Goal: Transaction & Acquisition: Subscribe to service/newsletter

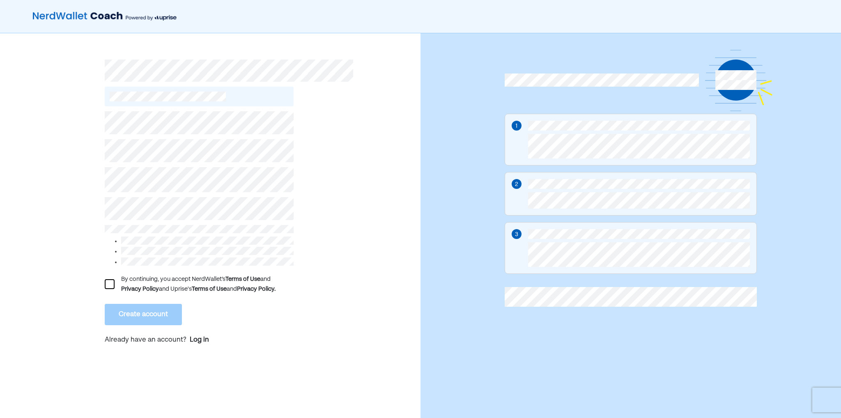
click at [56, 183] on div "By continuing, you accept NerdWallet’s Terms of Use and Privacy Policy and Upri…" at bounding box center [210, 229] width 421 height 393
drag, startPoint x: 53, startPoint y: 178, endPoint x: 58, endPoint y: 178, distance: 4.9
click at [56, 178] on div "By continuing, you accept NerdWallet’s Terms of Use and Privacy Policy and Upri…" at bounding box center [210, 229] width 421 height 393
click at [86, 207] on div "By continuing, you accept NerdWallet’s Terms of Use and Privacy Policy and Upri…" at bounding box center [210, 229] width 421 height 393
drag, startPoint x: 86, startPoint y: 207, endPoint x: 92, endPoint y: 205, distance: 6.0
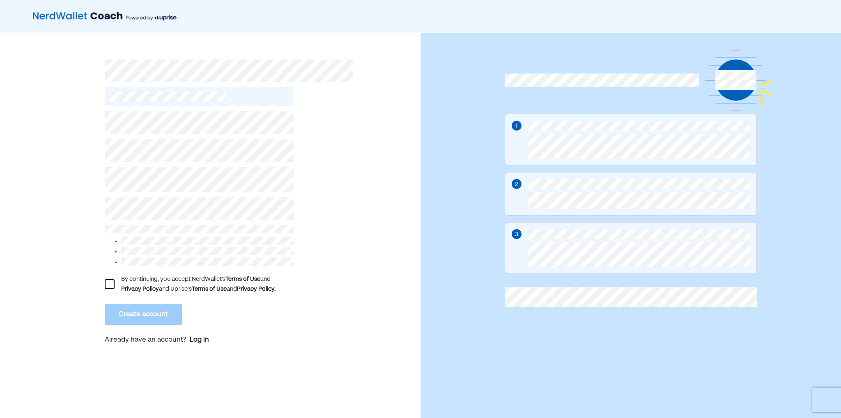
click at [91, 205] on div "By continuing, you accept NerdWallet’s Terms of Use and Privacy Policy and Upri…" at bounding box center [210, 229] width 421 height 393
click at [42, 216] on div "By continuing, you accept NerdWallet’s Terms of Use and Privacy Policy and Upri…" at bounding box center [210, 229] width 421 height 393
click at [112, 286] on div at bounding box center [110, 284] width 10 height 10
click at [152, 317] on button "Create account" at bounding box center [143, 314] width 77 height 21
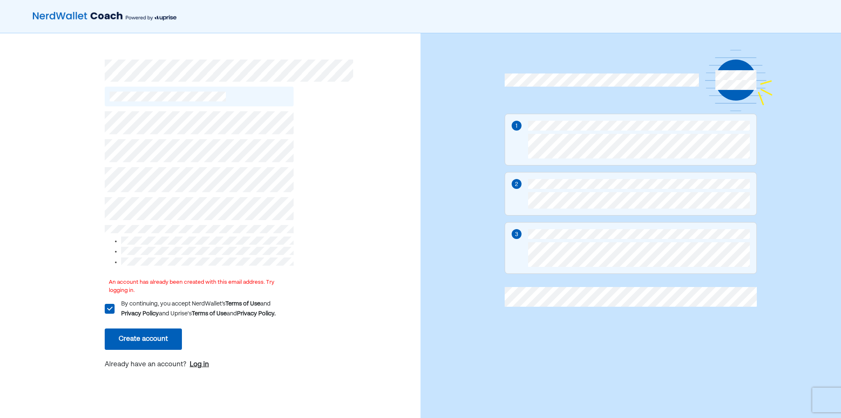
click at [202, 360] on div "Log in" at bounding box center [199, 365] width 19 height 10
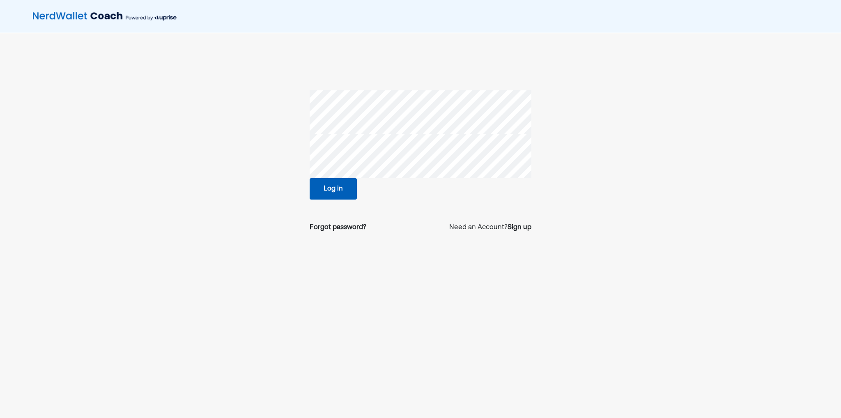
click at [347, 187] on button "Log in" at bounding box center [333, 188] width 47 height 21
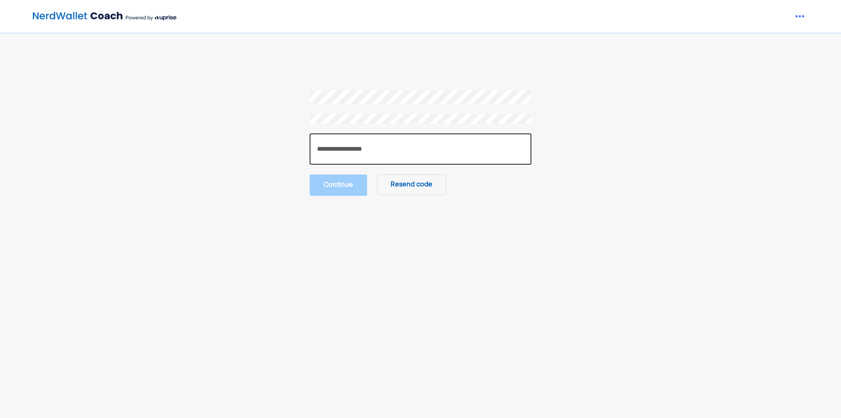
click at [352, 149] on input "number" at bounding box center [421, 148] width 222 height 31
paste input "******"
type input "******"
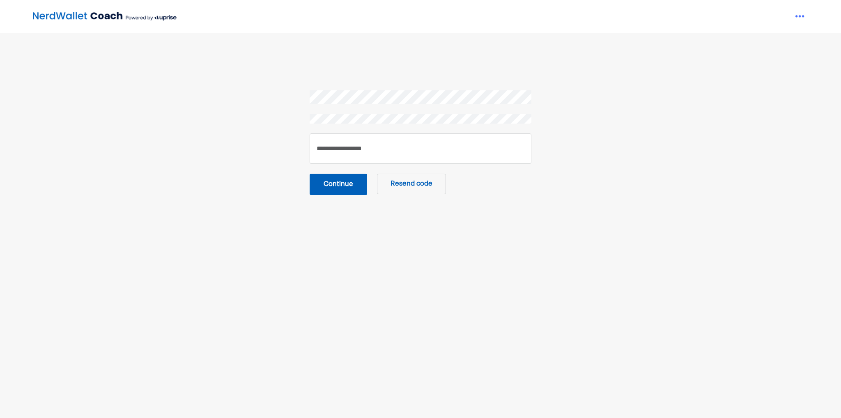
click at [329, 179] on button "Continue" at bounding box center [338, 184] width 57 height 21
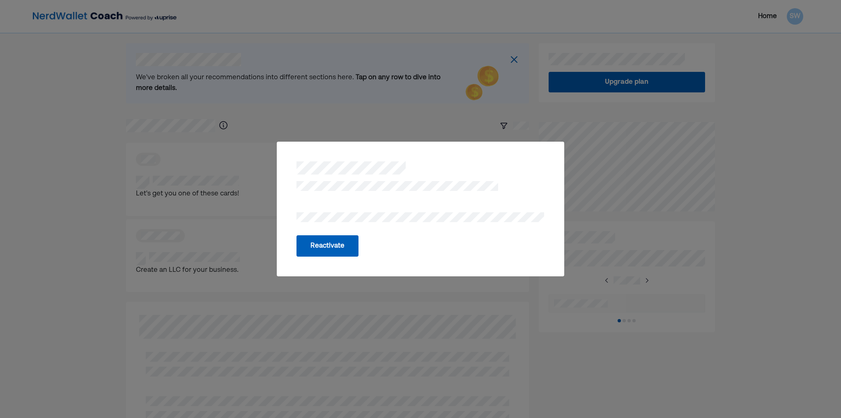
click at [335, 242] on button "Reactivate" at bounding box center [328, 245] width 62 height 21
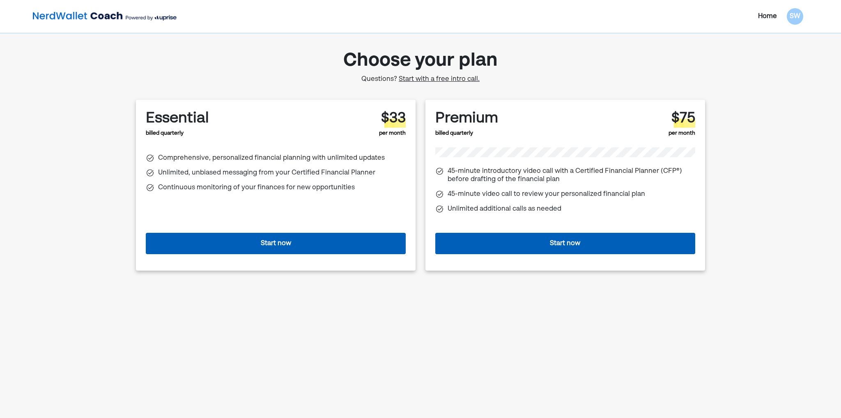
click at [531, 244] on button "Start now" at bounding box center [565, 243] width 260 height 21
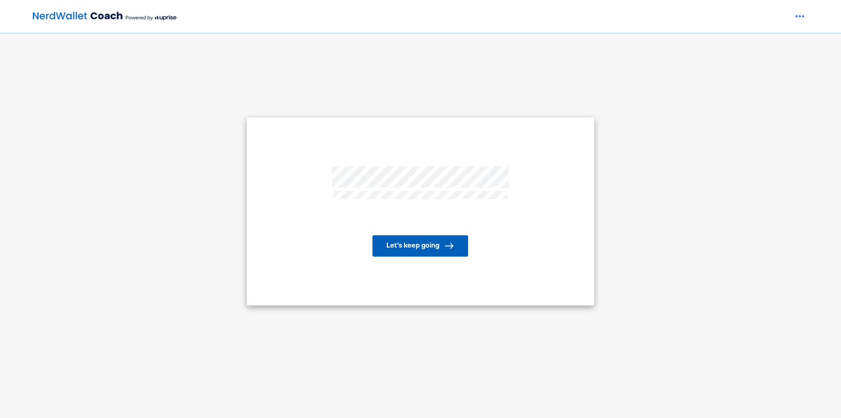
click at [411, 248] on button "Let’s keep going" at bounding box center [420, 245] width 96 height 21
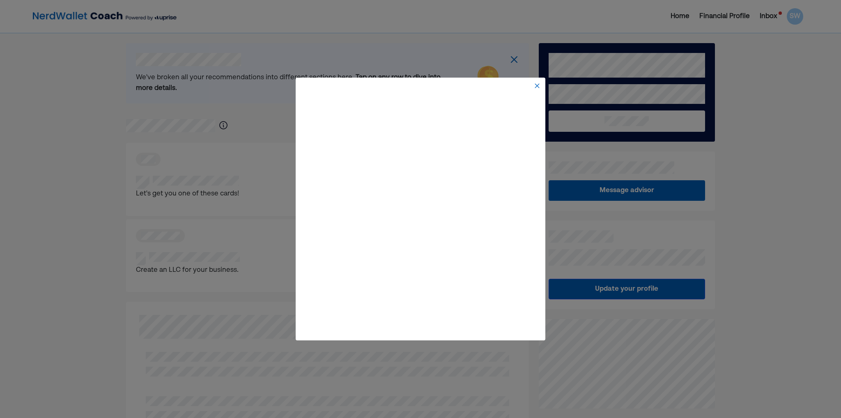
click at [537, 87] on img at bounding box center [537, 86] width 7 height 7
